Goal: Transaction & Acquisition: Purchase product/service

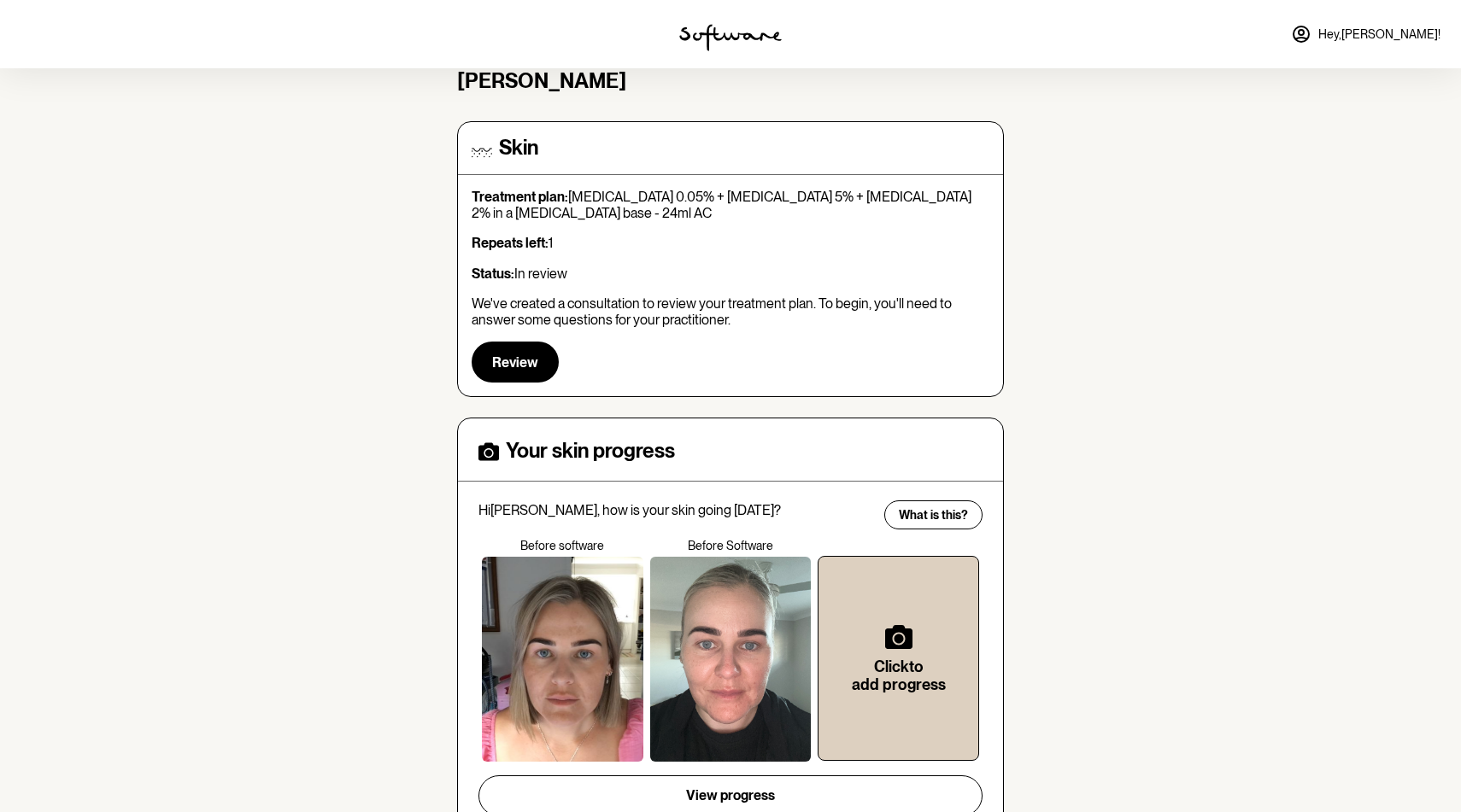
scroll to position [100, 0]
click at [1385, 38] on span "Hey, [PERSON_NAME] !" at bounding box center [1378, 35] width 122 height 14
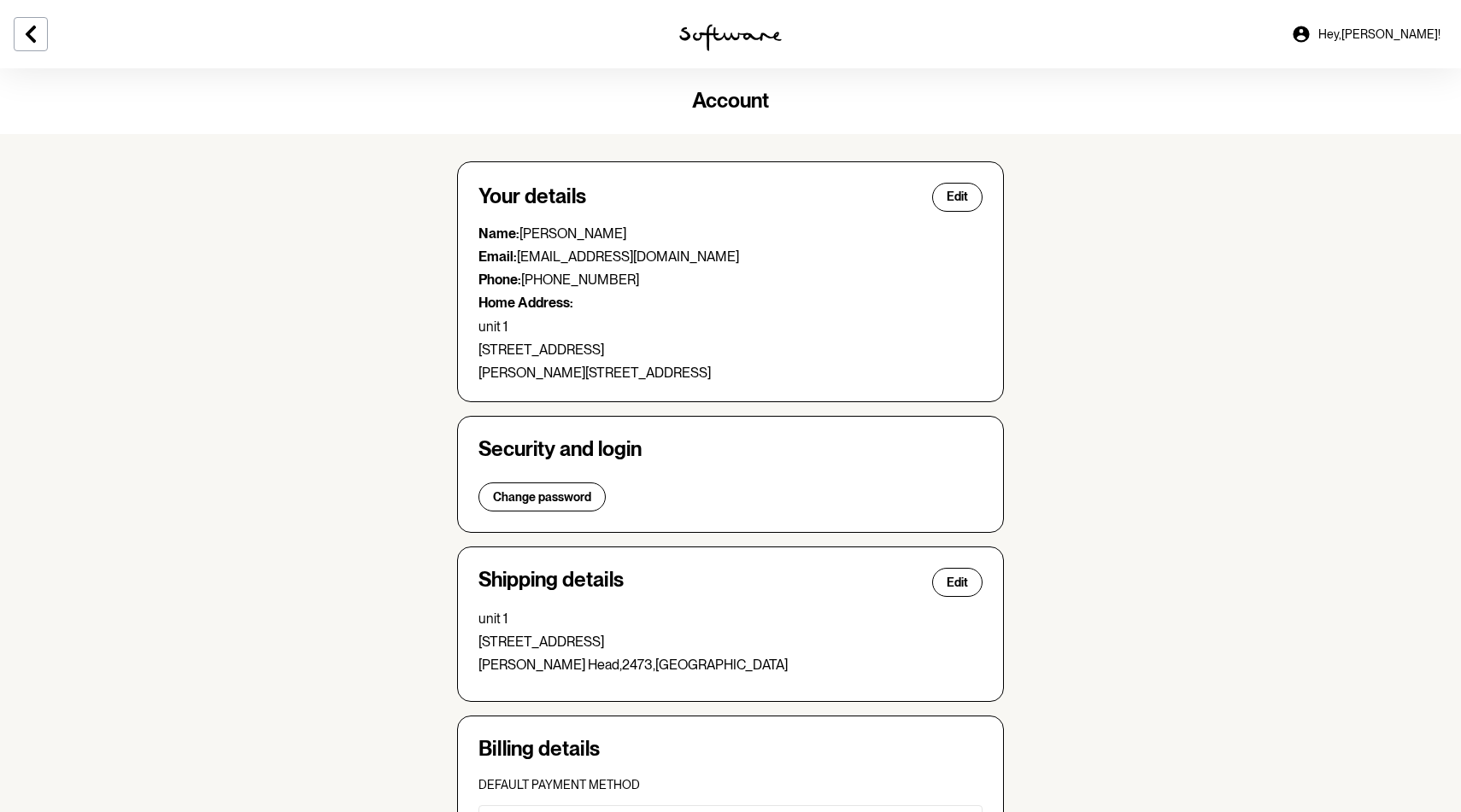
scroll to position [299, 0]
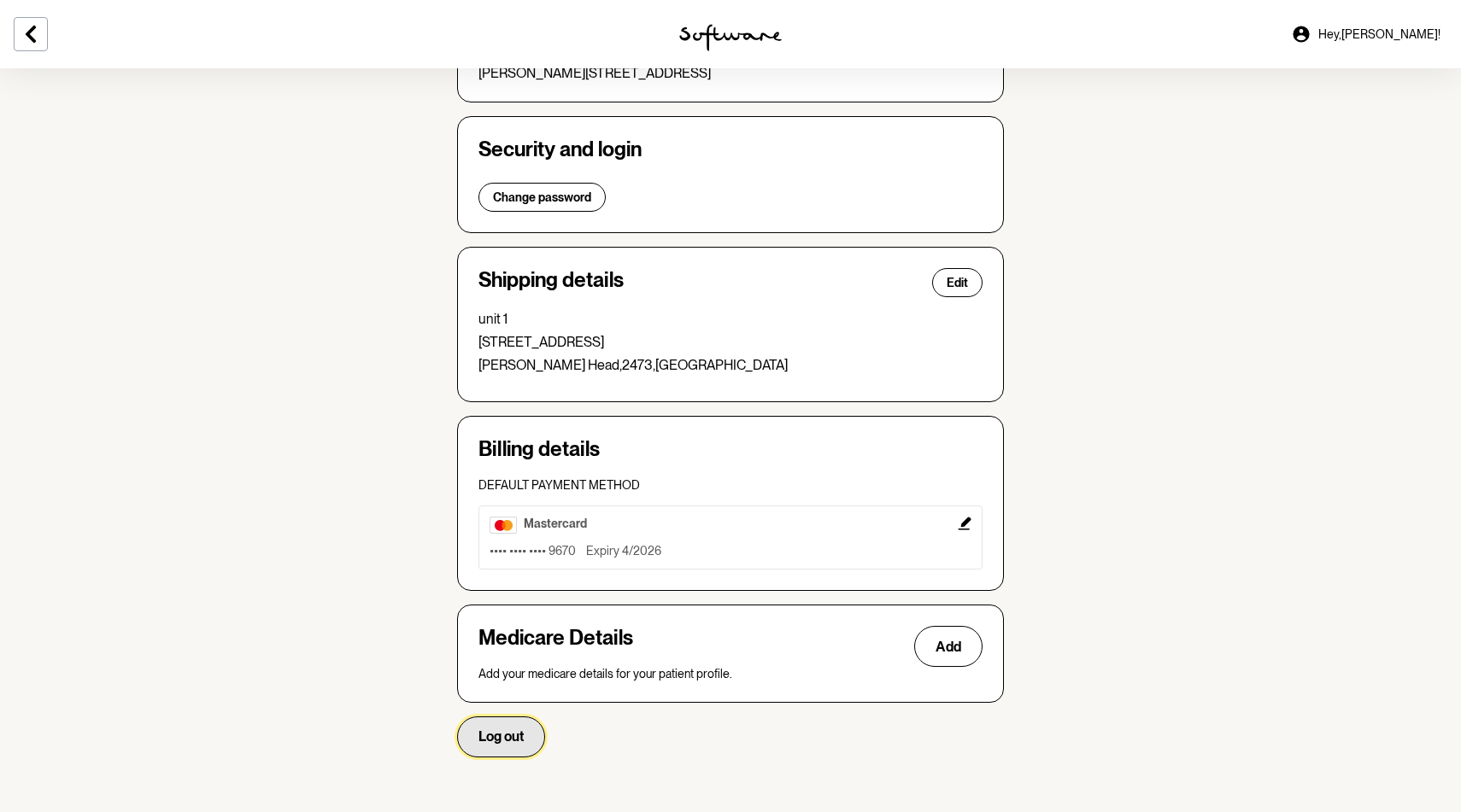
click at [511, 720] on button "Log out" at bounding box center [500, 737] width 88 height 41
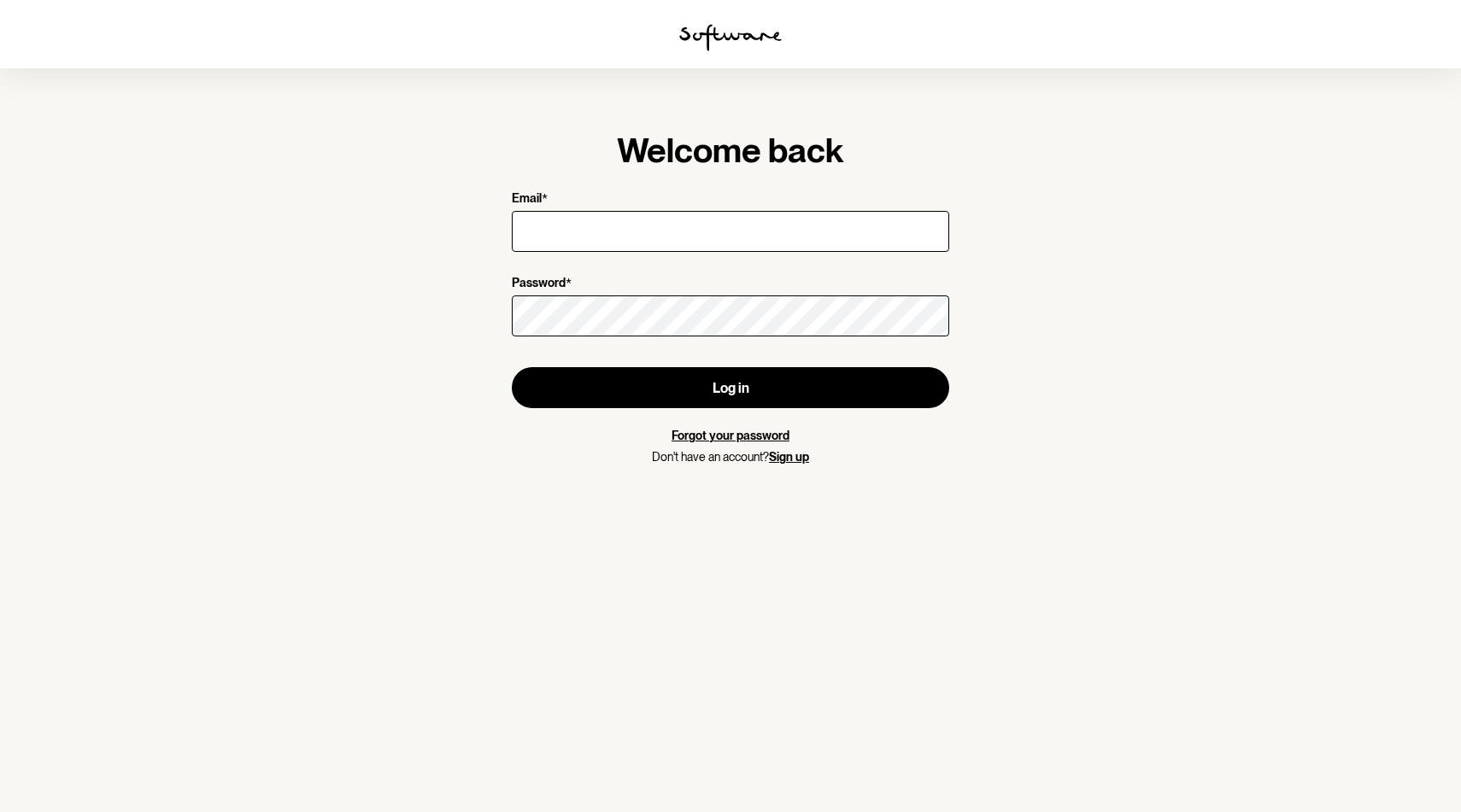
type input "[EMAIL_ADDRESS][DOMAIN_NAME]"
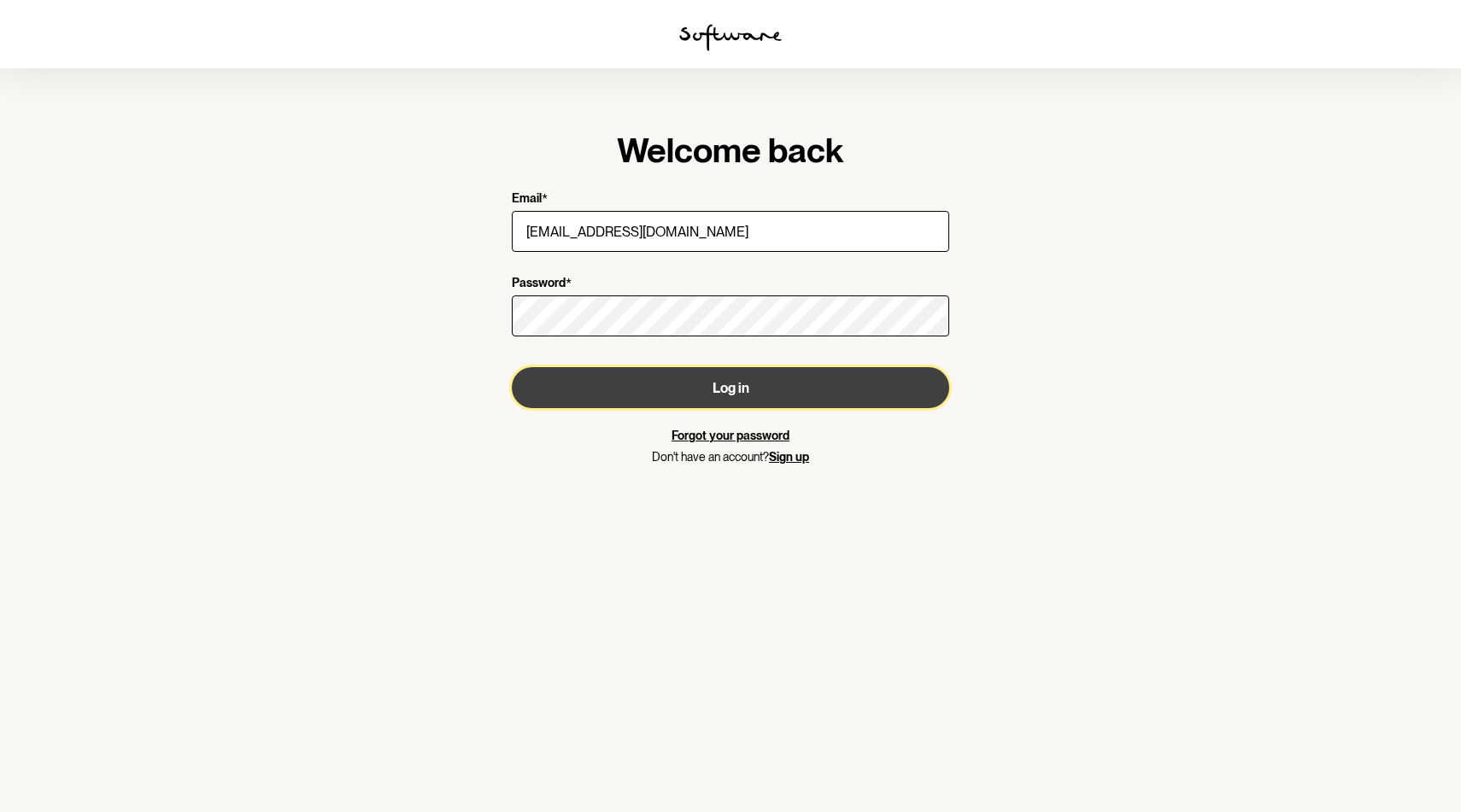
click at [719, 394] on button "Log in" at bounding box center [730, 387] width 437 height 41
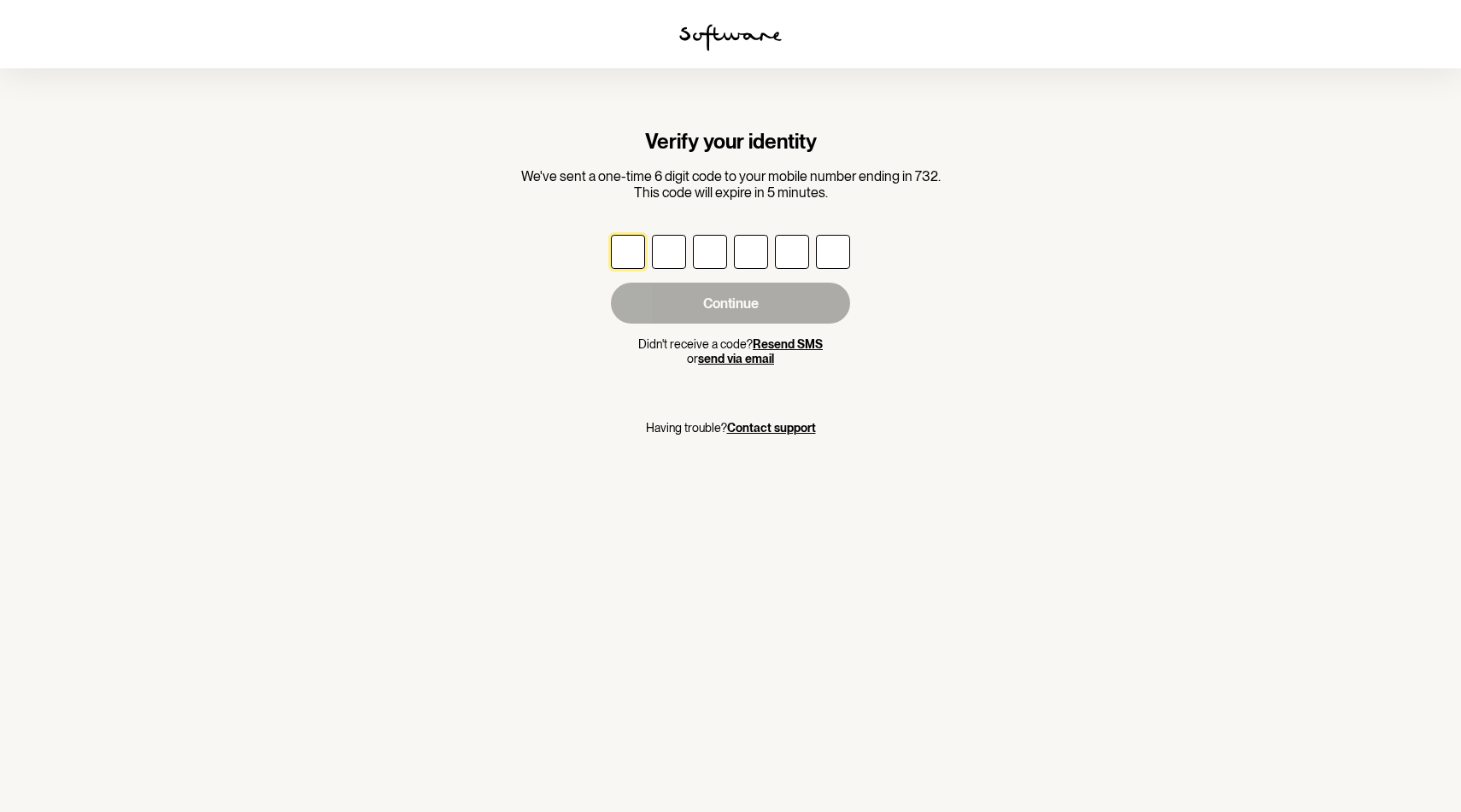
type input "3"
type input "1"
type input "9"
type input "7"
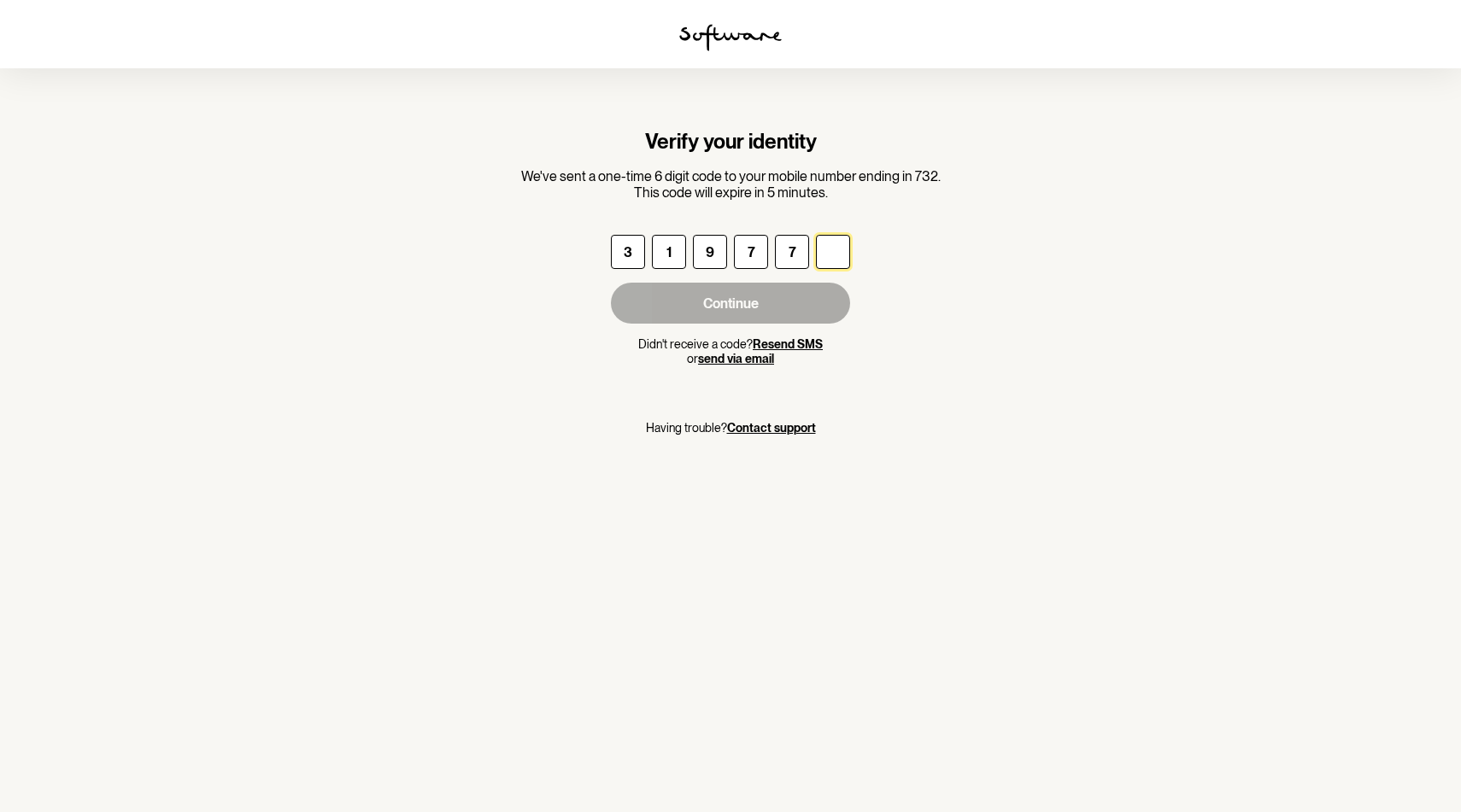
type input "0"
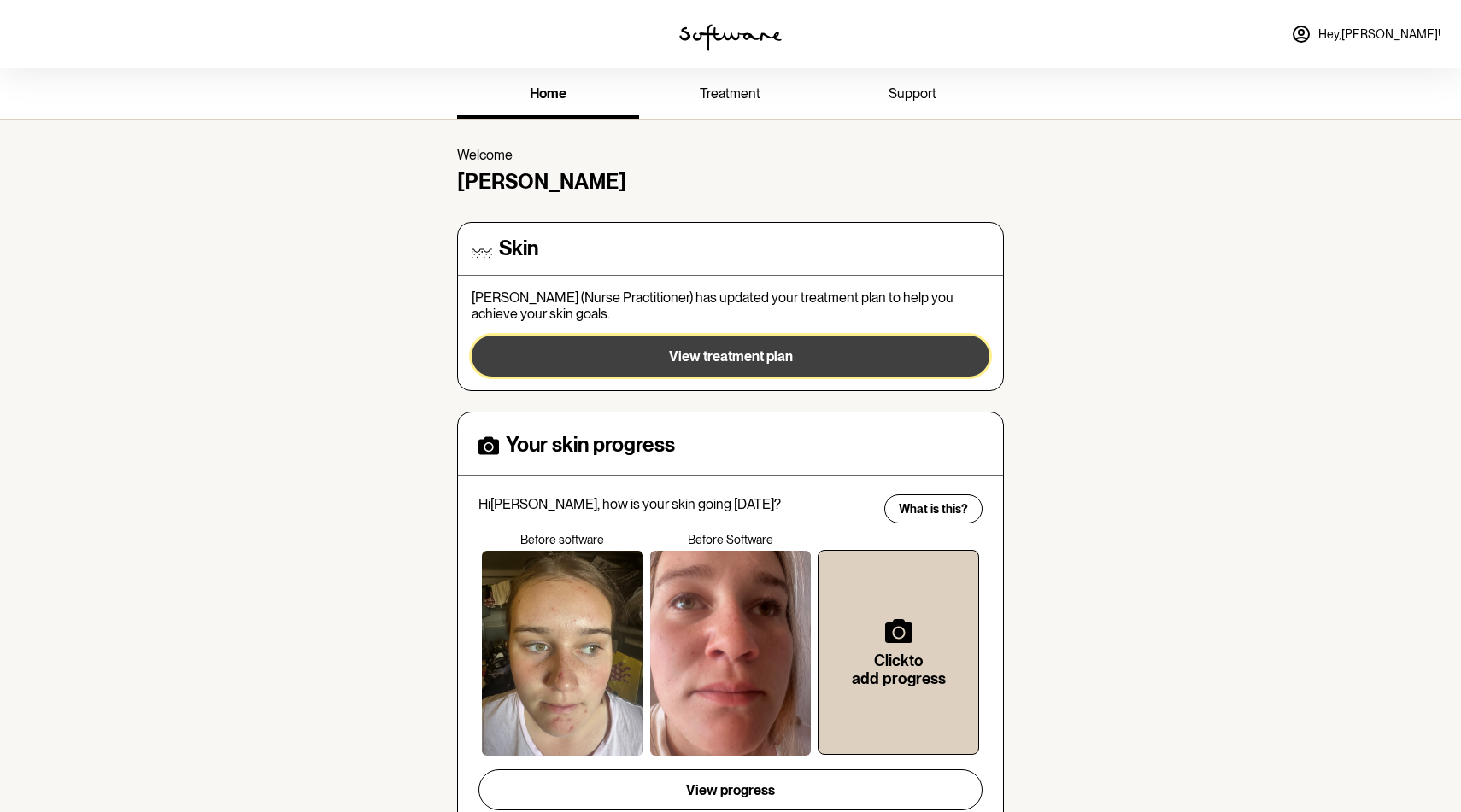
click at [761, 360] on span "View treatment plan" at bounding box center [730, 356] width 124 height 16
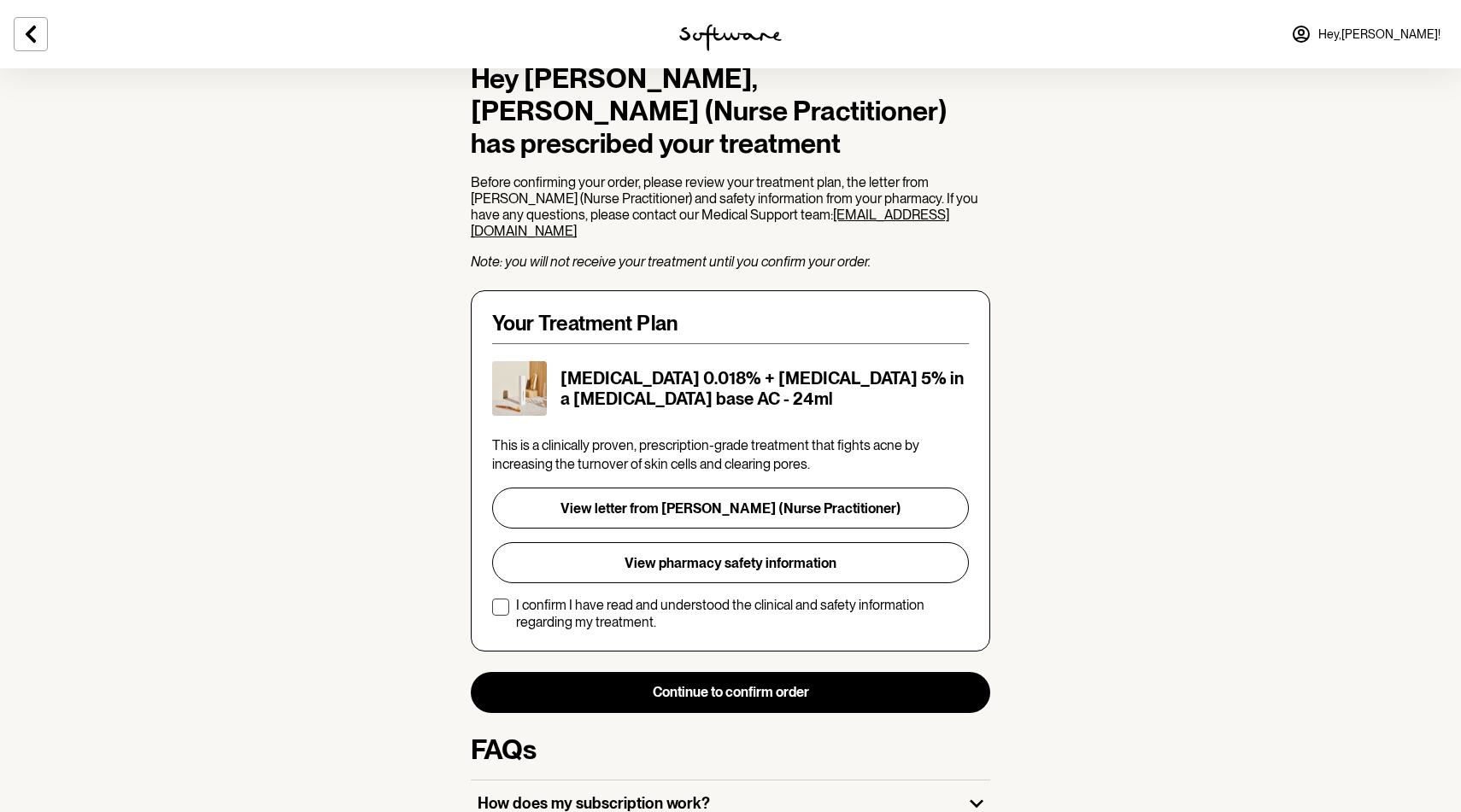
scroll to position [144, 0]
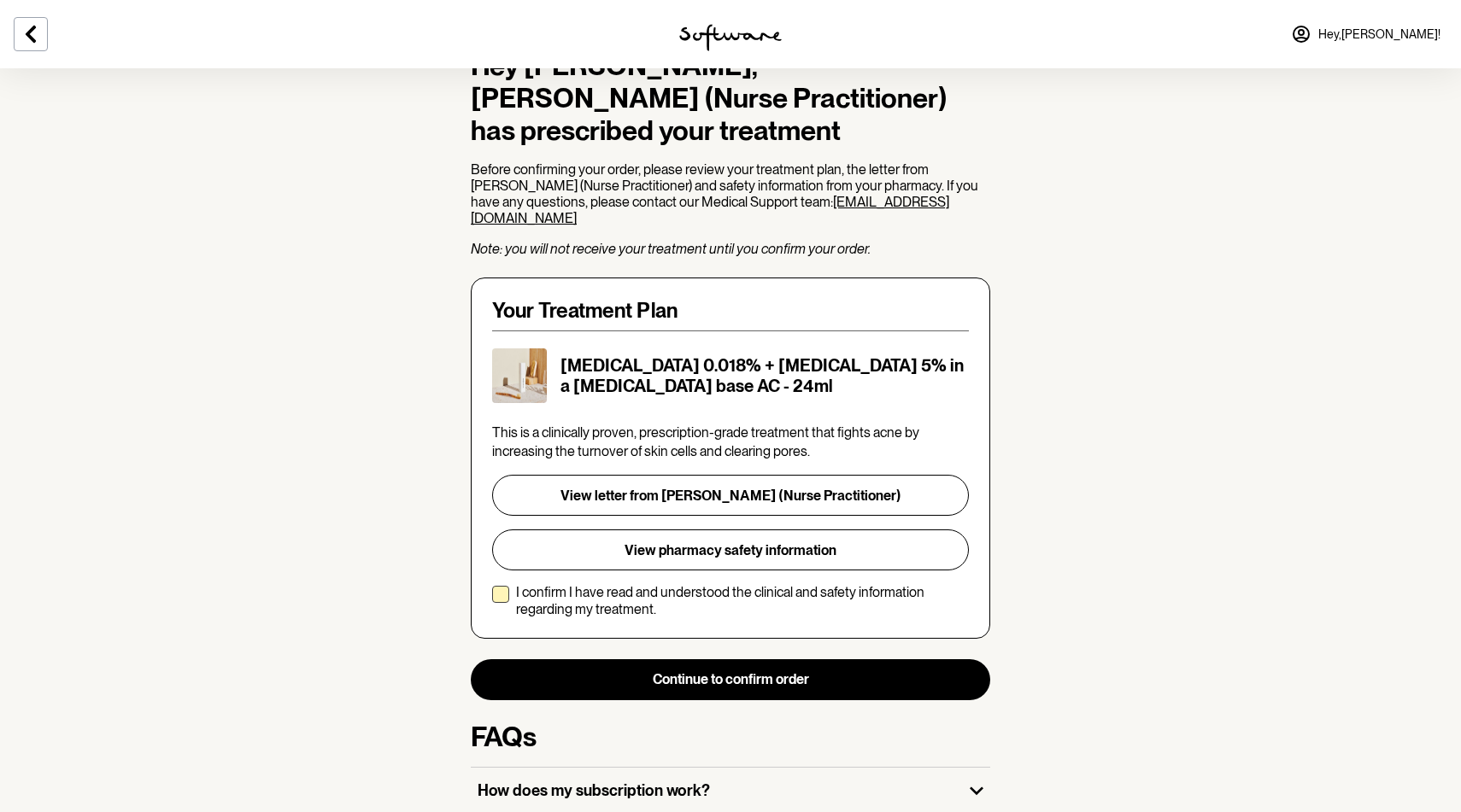
click at [495, 586] on span at bounding box center [500, 594] width 17 height 17
click at [492, 601] on input "I confirm I have read and understood the clinical and safety information regard…" at bounding box center [491, 601] width 1 height 1
checkbox input "true"
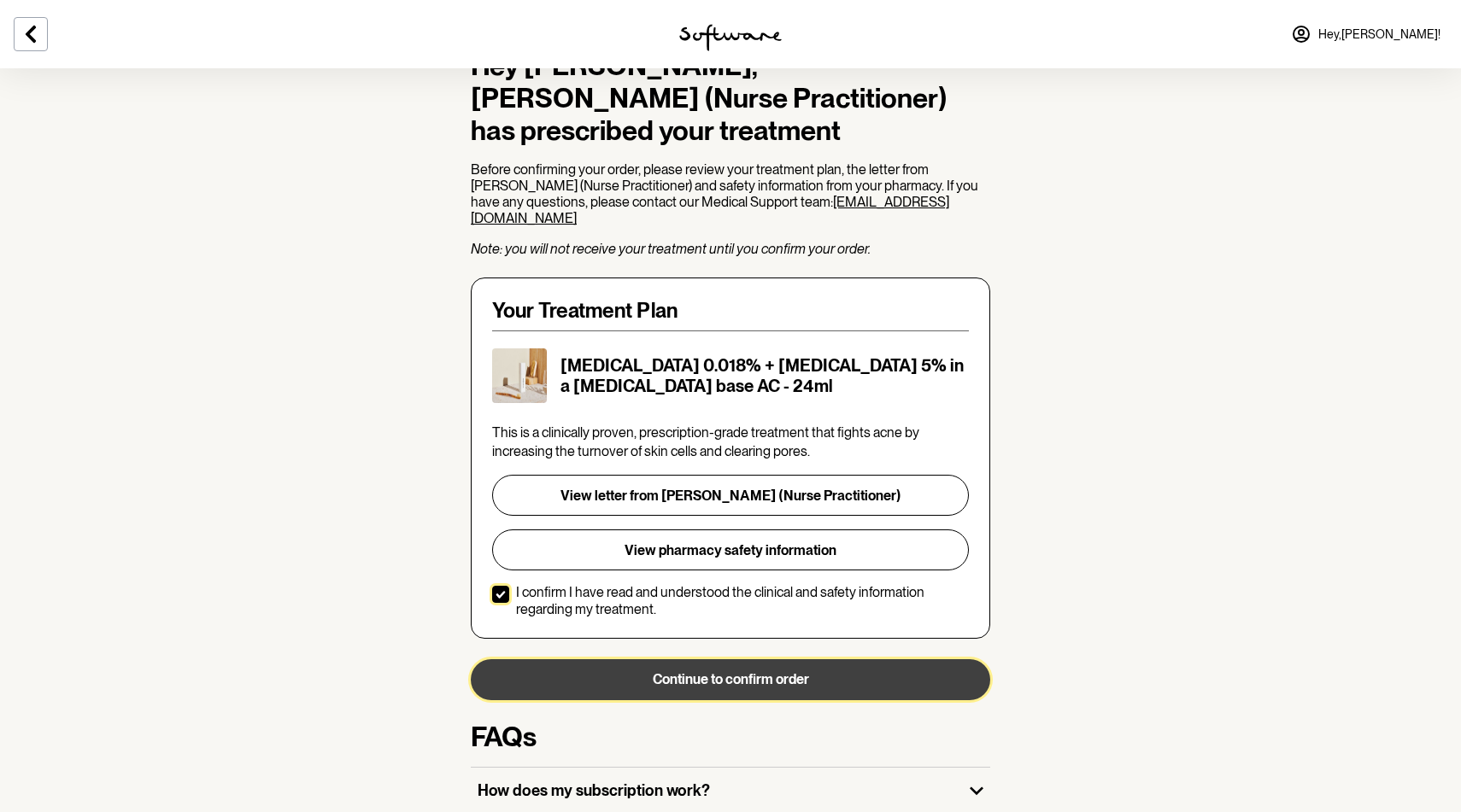
click at [696, 659] on button "Continue to confirm order" at bounding box center [730, 680] width 520 height 41
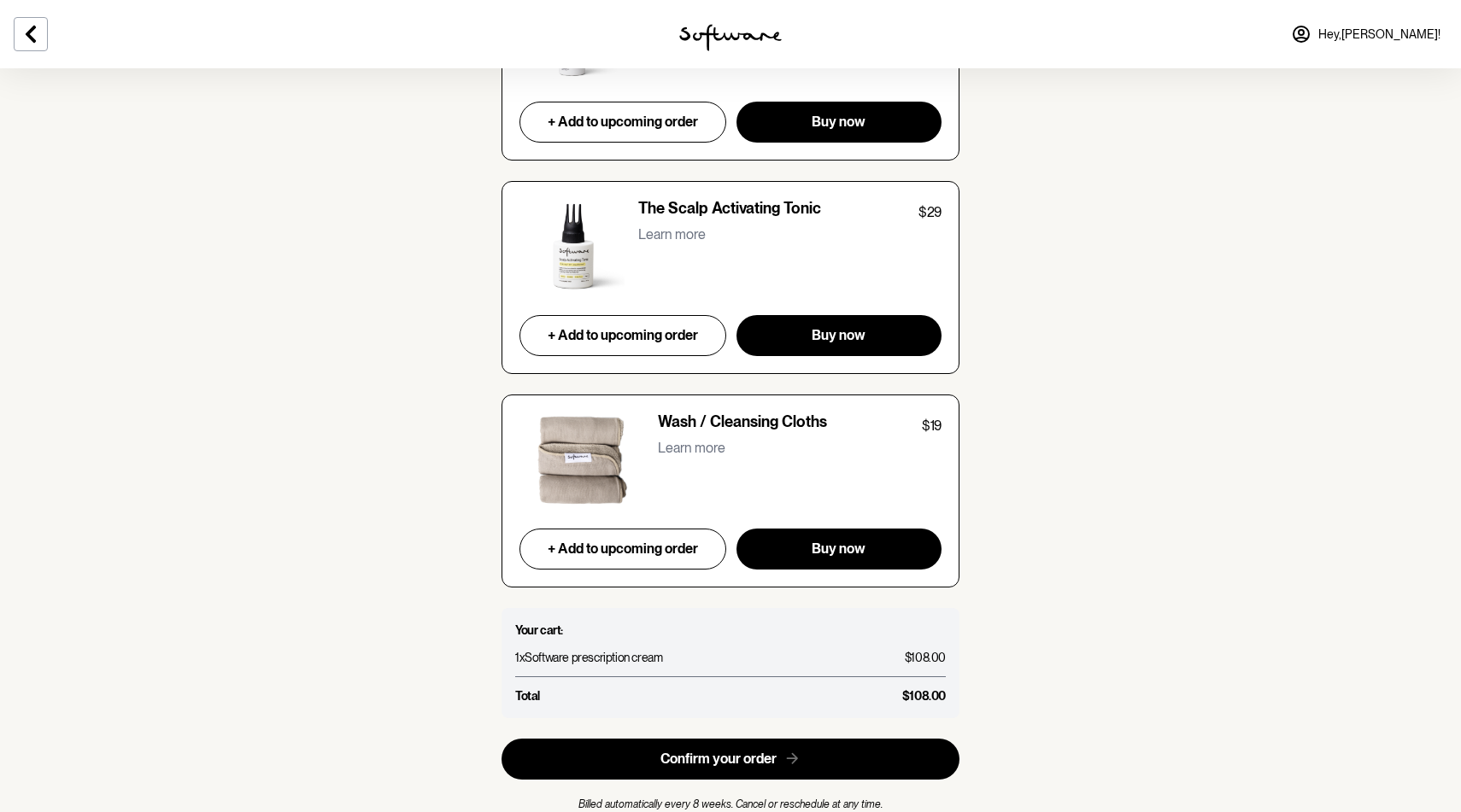
scroll to position [6744, 0]
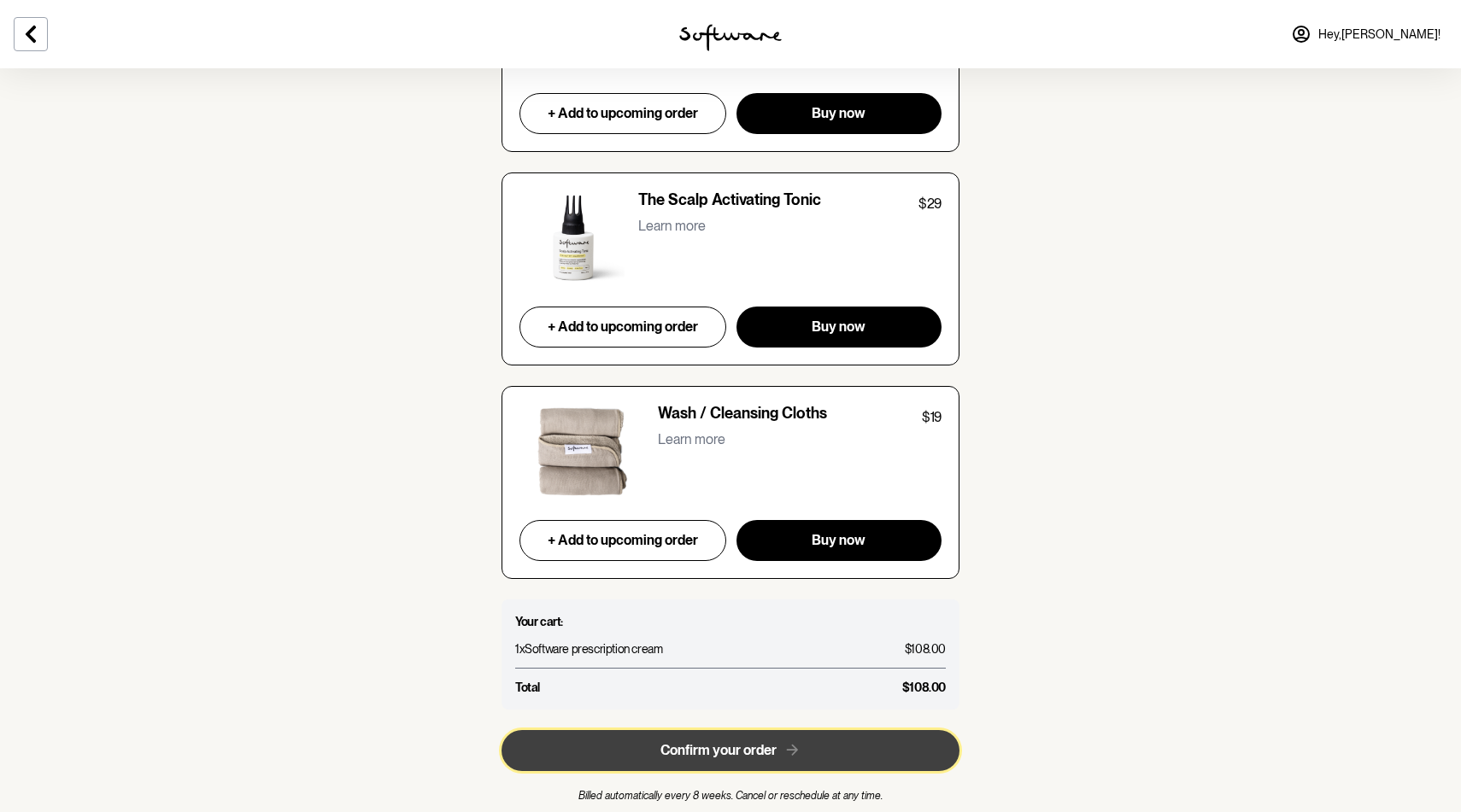
click at [754, 742] on span "Confirm your order" at bounding box center [718, 750] width 116 height 16
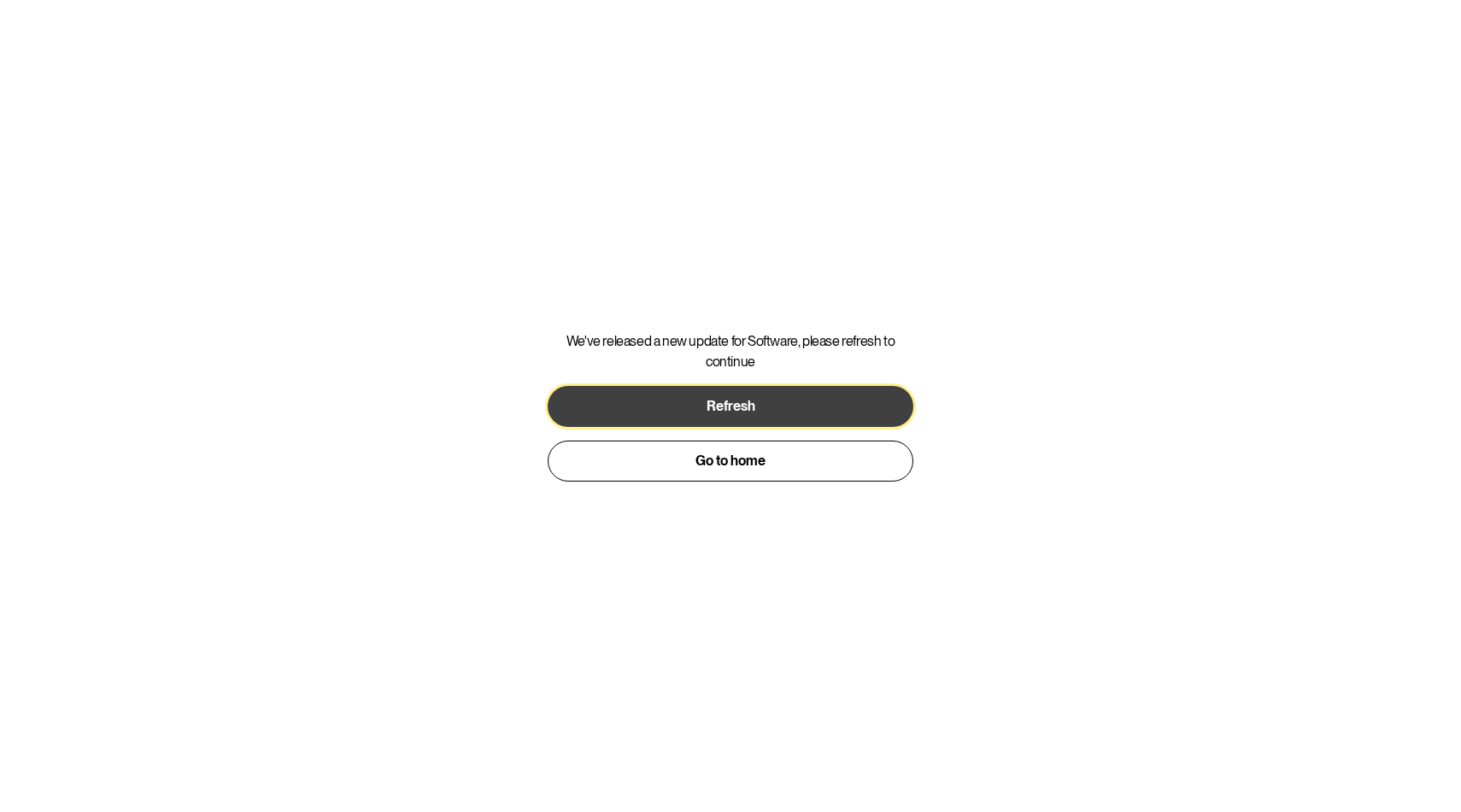
click at [763, 418] on button "Refresh" at bounding box center [730, 407] width 365 height 41
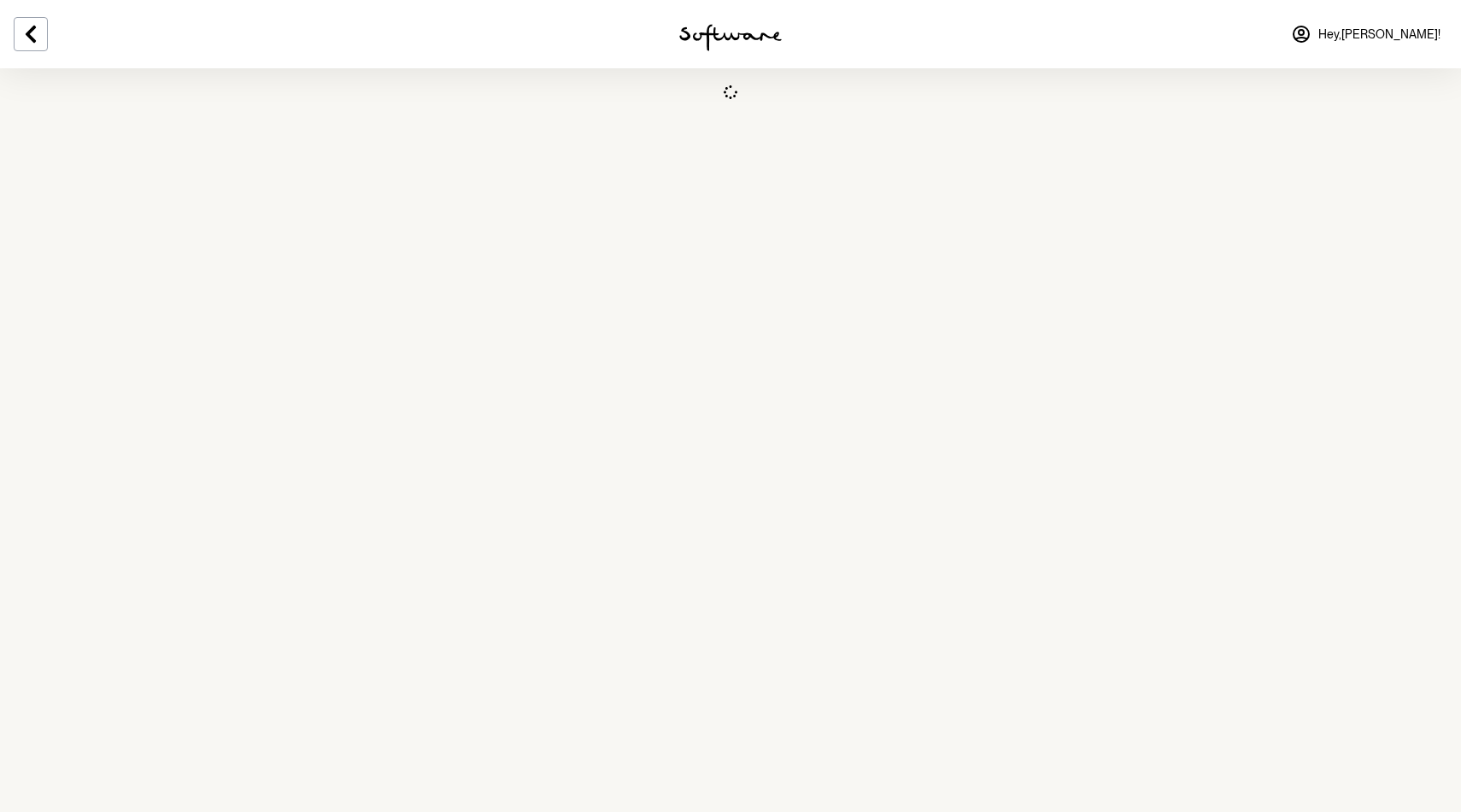
select select "[GEOGRAPHIC_DATA]"
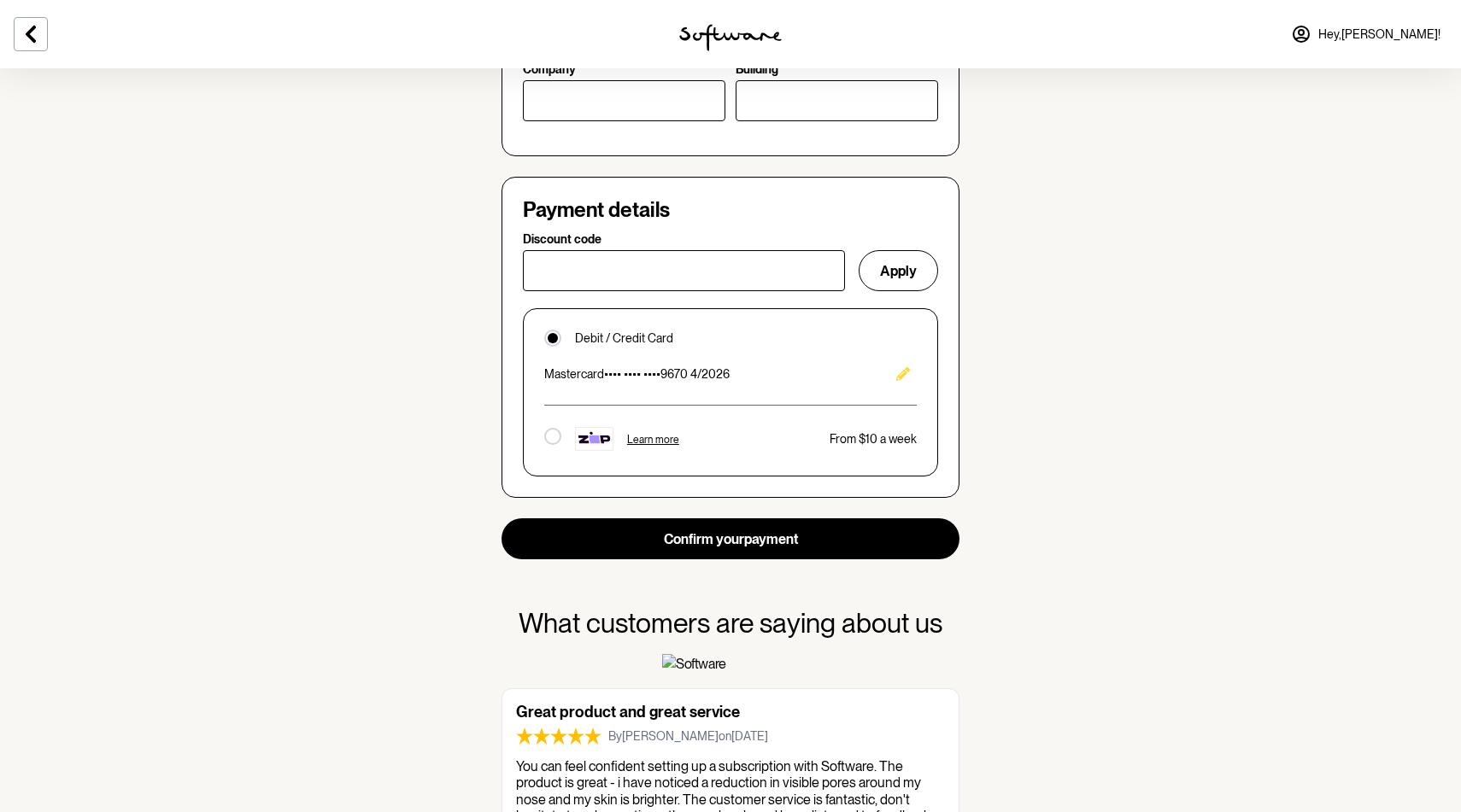
scroll to position [1081, 0]
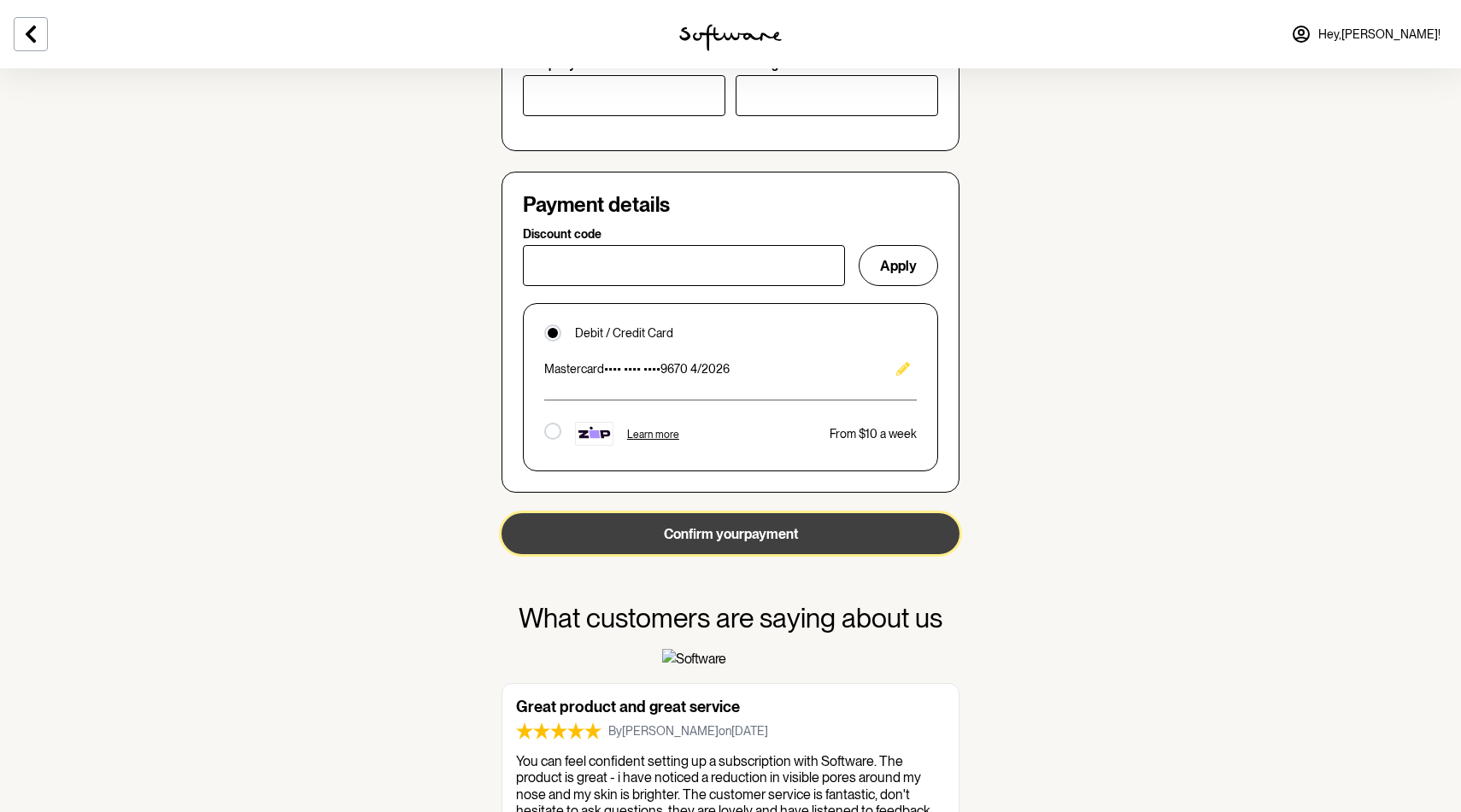
click at [743, 537] on button "Confirm your payment" at bounding box center [730, 534] width 458 height 41
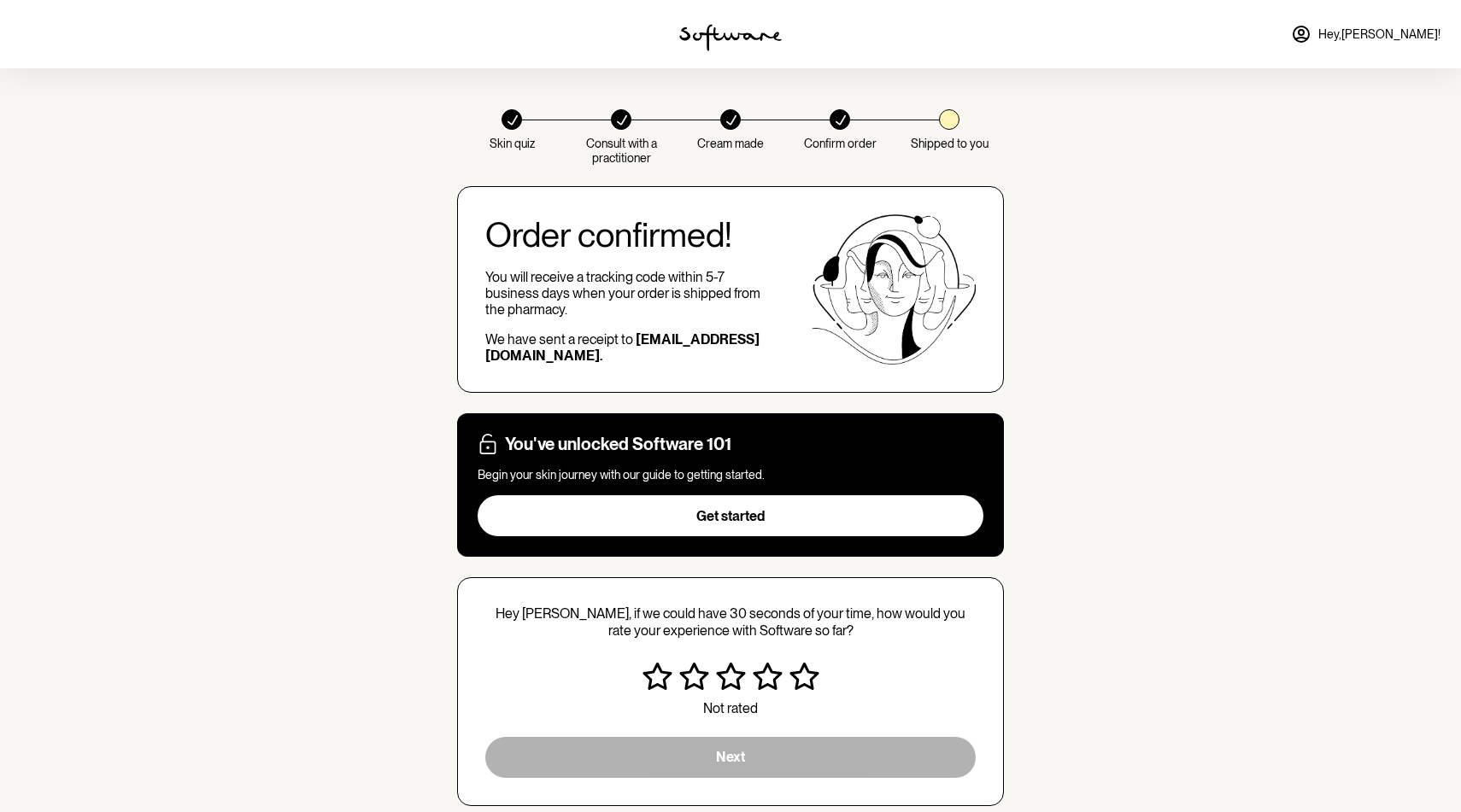
scroll to position [97, 0]
